Goal: Check status

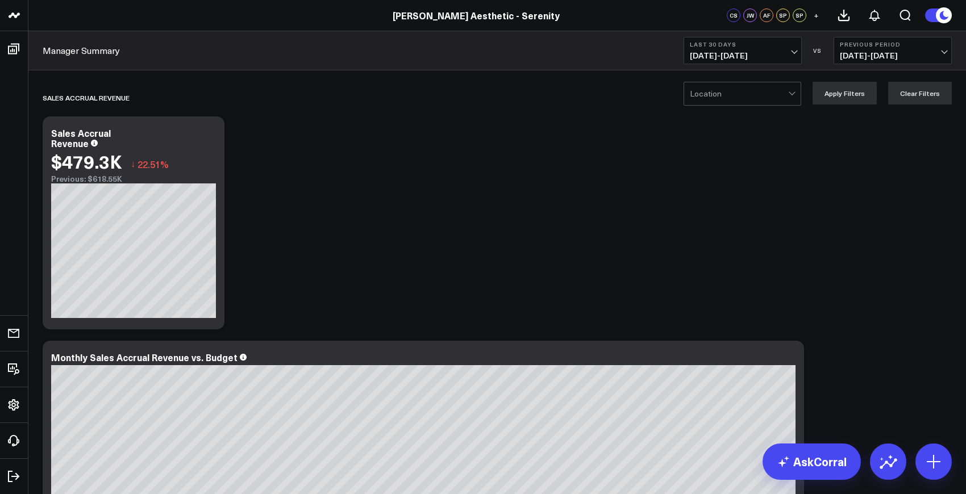
click at [764, 53] on span "[DATE] - [DATE]" at bounding box center [743, 55] width 106 height 9
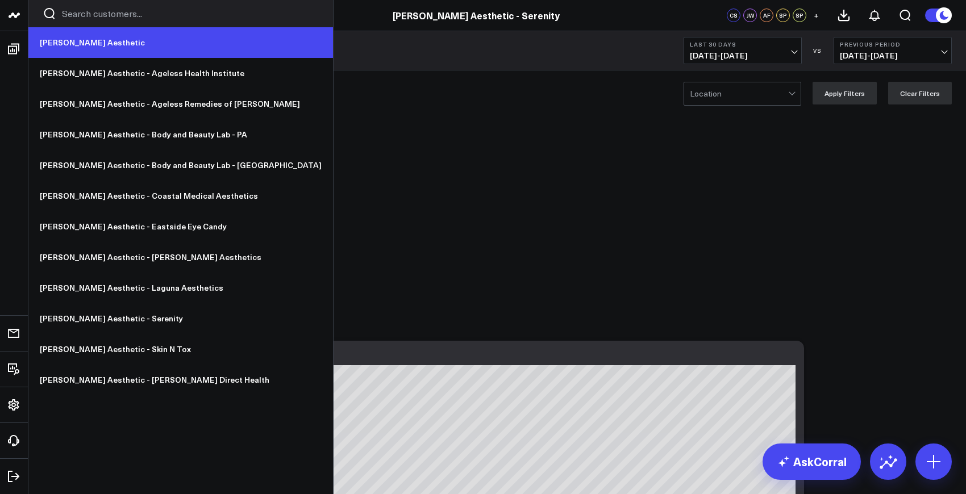
click at [70, 40] on link "[PERSON_NAME] Aesthetic" at bounding box center [180, 42] width 305 height 31
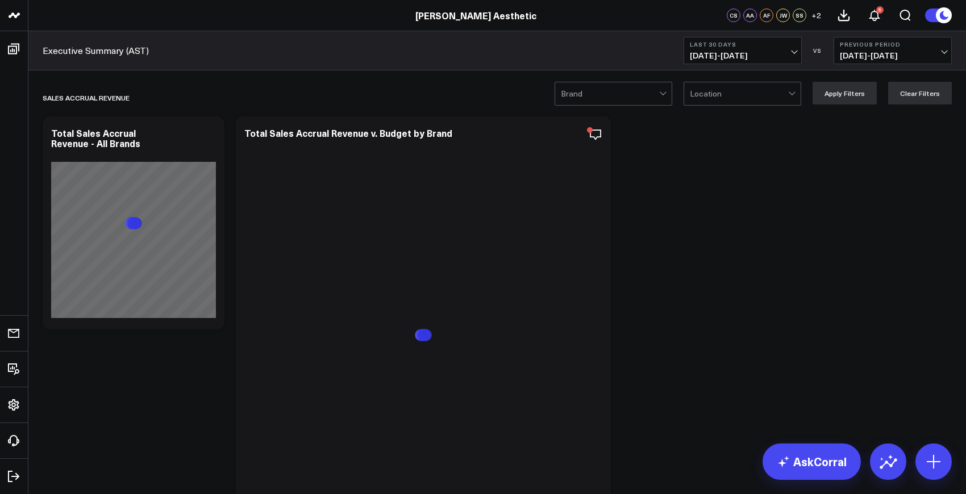
click at [759, 51] on span "[DATE] - [DATE]" at bounding box center [743, 55] width 106 height 9
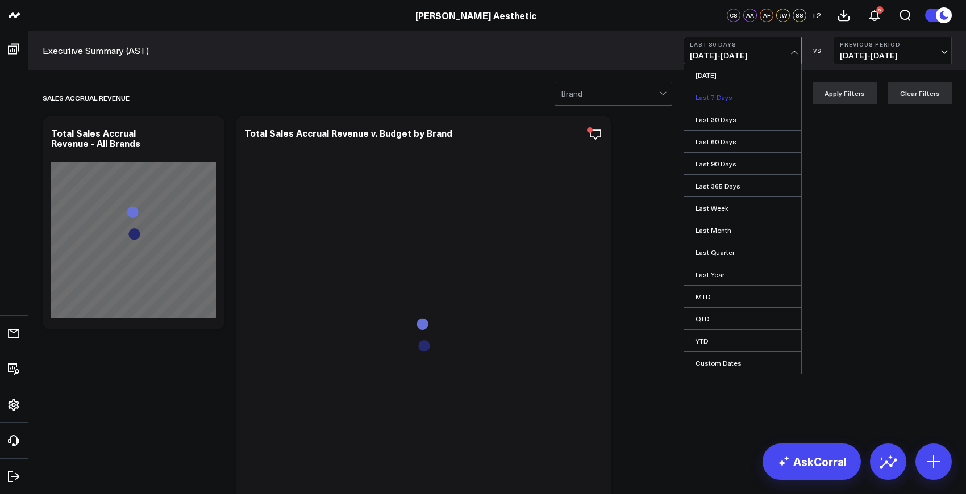
click at [724, 98] on link "Last 7 Days" at bounding box center [742, 97] width 117 height 22
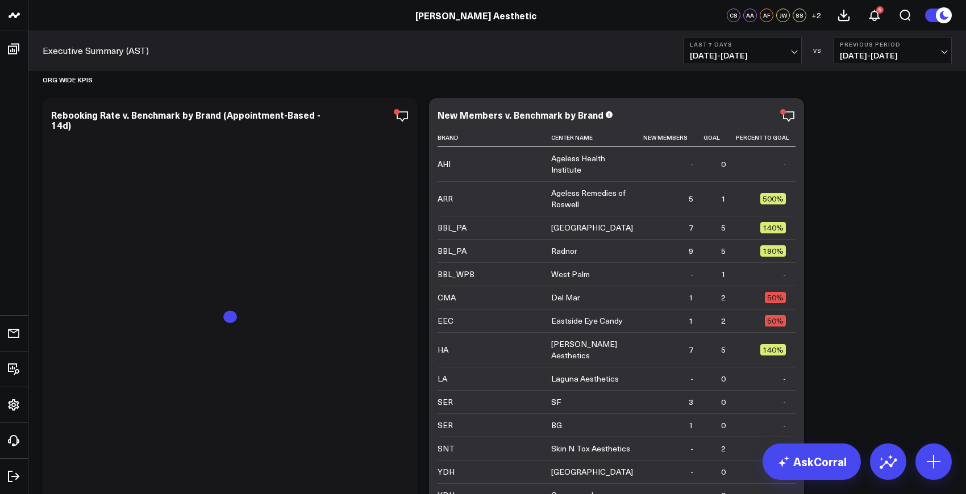
scroll to position [1159, 0]
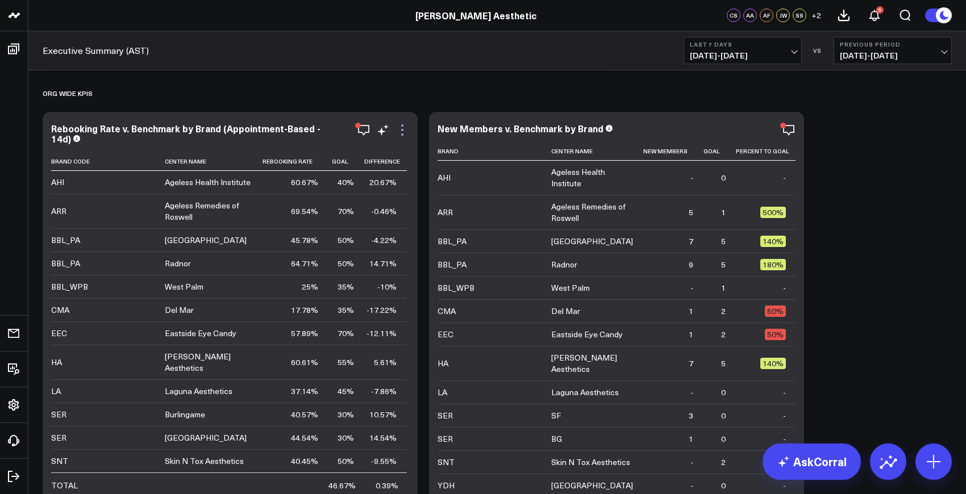
click at [400, 136] on icon at bounding box center [402, 130] width 14 height 14
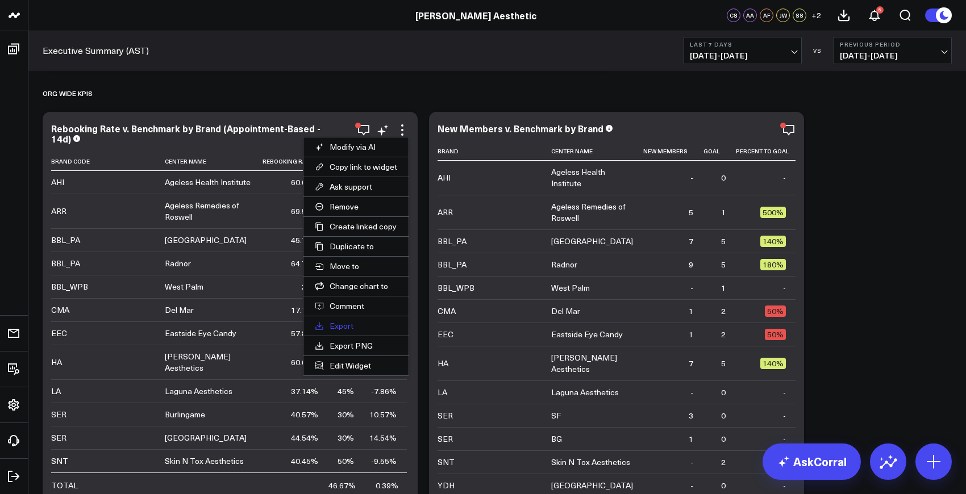
click at [341, 327] on button "Export" at bounding box center [355, 325] width 105 height 19
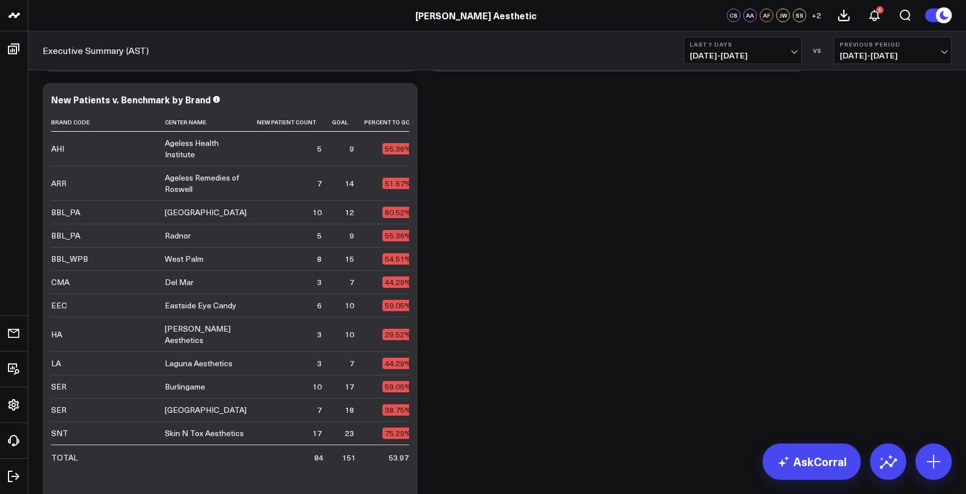
scroll to position [2984, 0]
click at [724, 57] on span "10/06/25 - 10/12/25" at bounding box center [743, 55] width 106 height 9
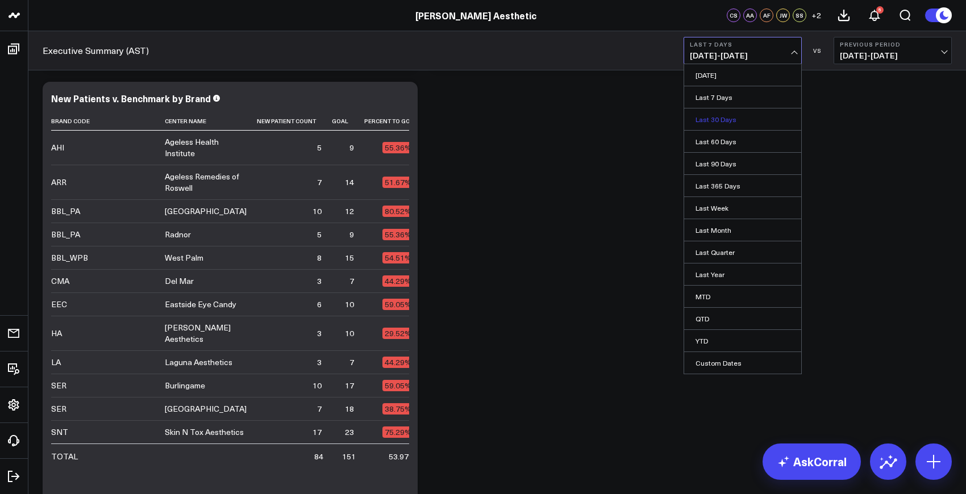
click at [718, 122] on link "Last 30 Days" at bounding box center [742, 120] width 117 height 22
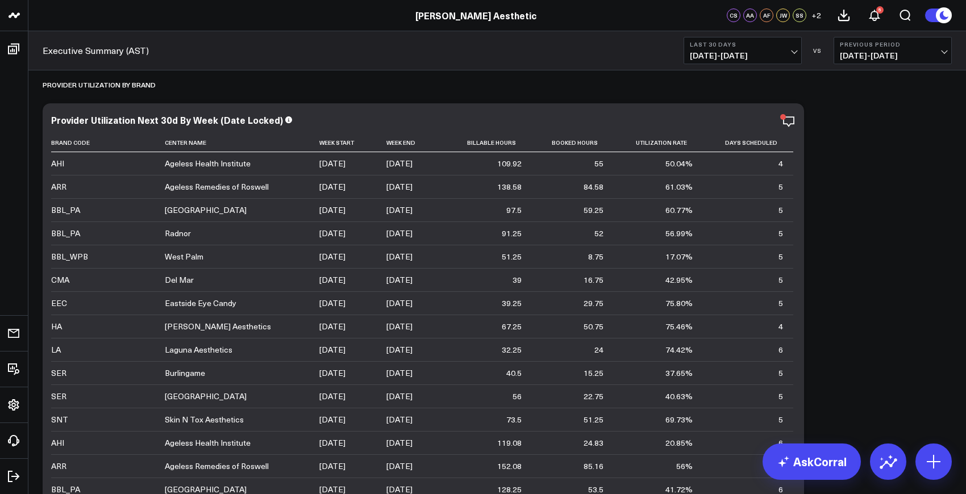
click at [767, 53] on span "[DATE] - [DATE]" at bounding box center [743, 55] width 106 height 9
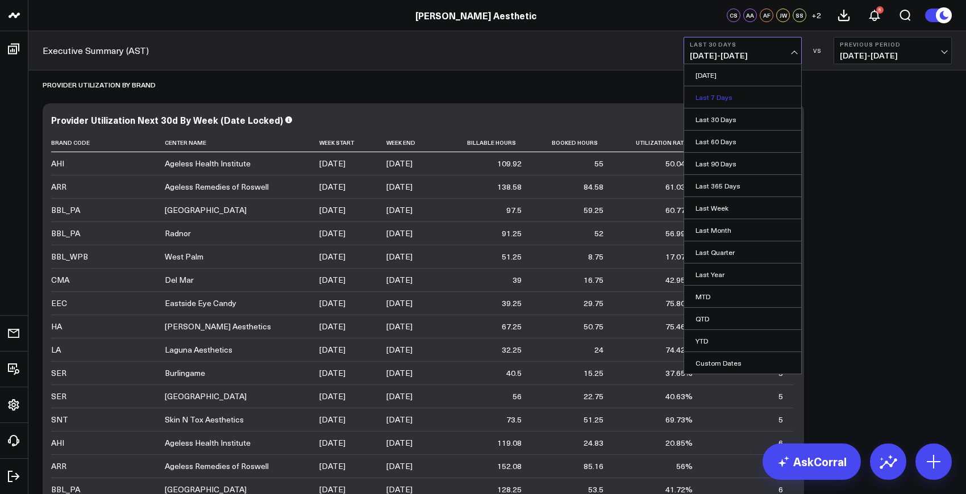
click at [720, 97] on link "Last 7 Days" at bounding box center [742, 97] width 117 height 22
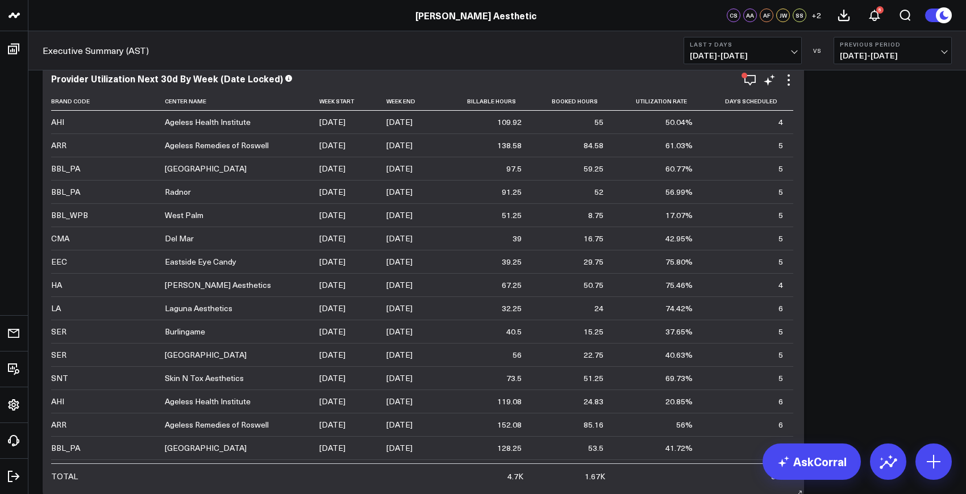
scroll to position [3479, 0]
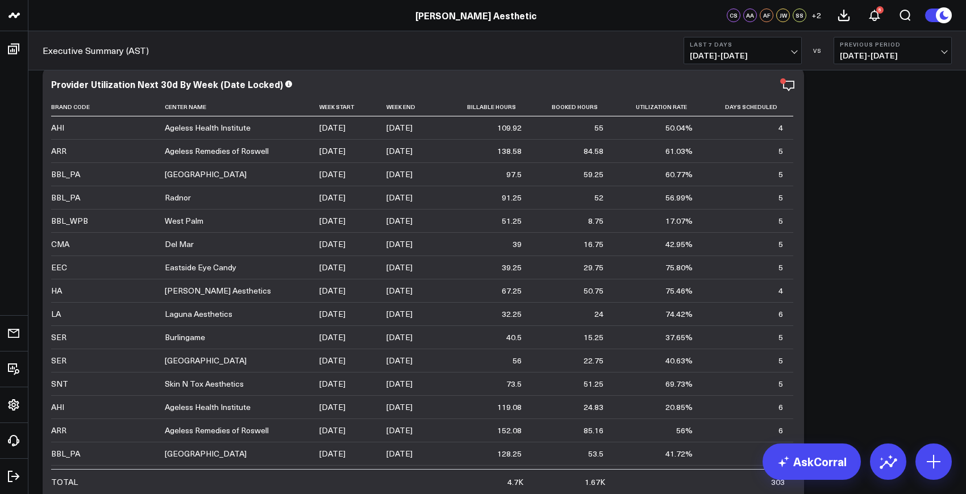
click at [758, 61] on button "Last 7 Days 10/06/25 - 10/12/25" at bounding box center [743, 50] width 118 height 27
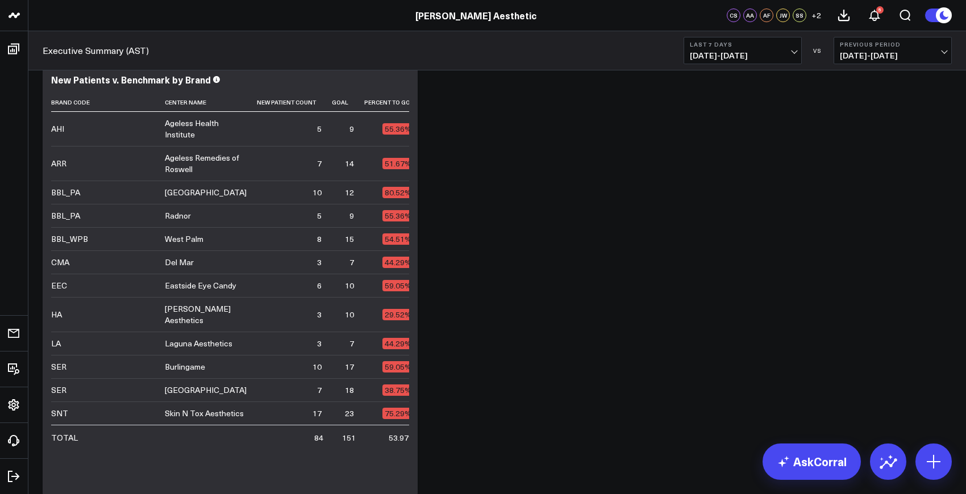
scroll to position [3010, 0]
